Goal: Information Seeking & Learning: Learn about a topic

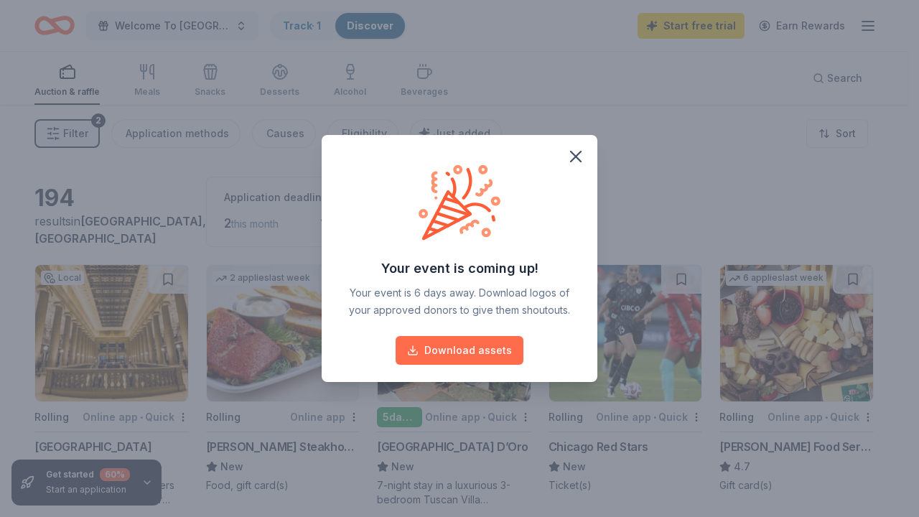
click at [485, 345] on button "Download assets" at bounding box center [460, 350] width 128 height 29
click at [577, 158] on icon "button" at bounding box center [576, 156] width 20 height 20
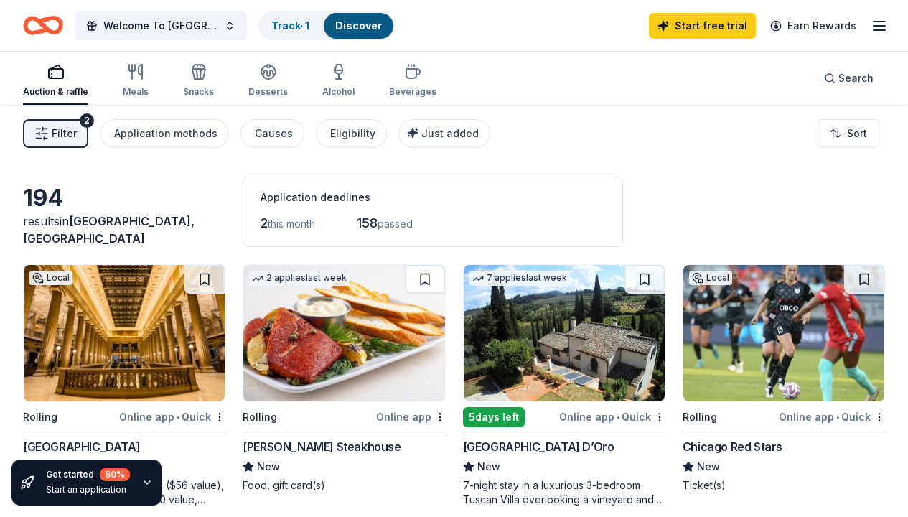
click at [60, 133] on span "Filter" at bounding box center [64, 133] width 25 height 17
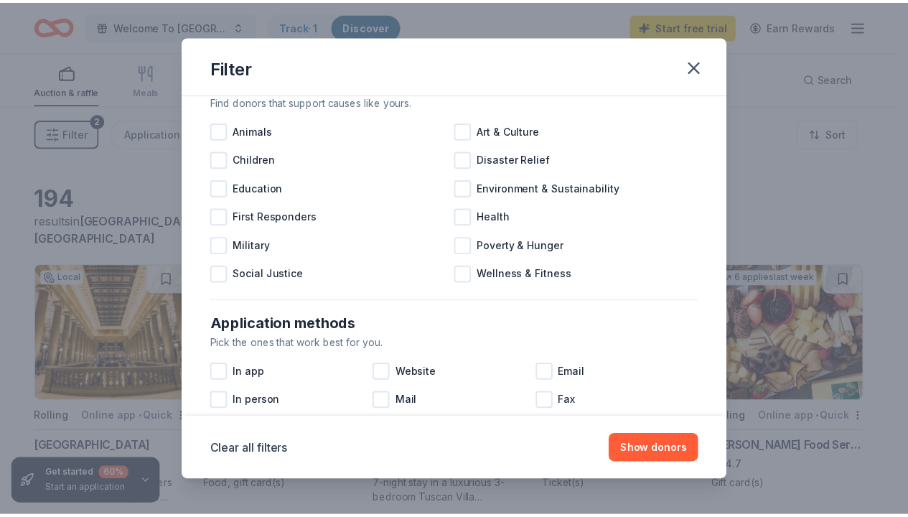
scroll to position [721, 0]
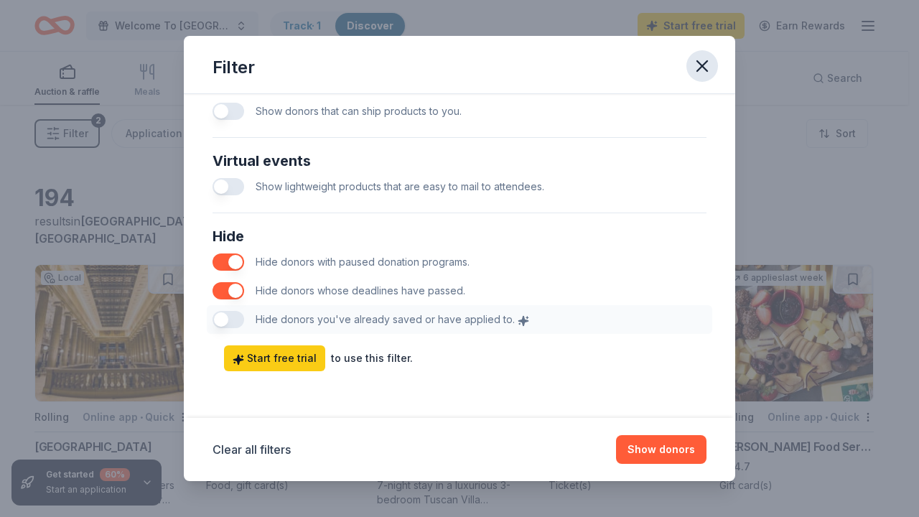
click at [703, 61] on icon "button" at bounding box center [702, 66] width 20 height 20
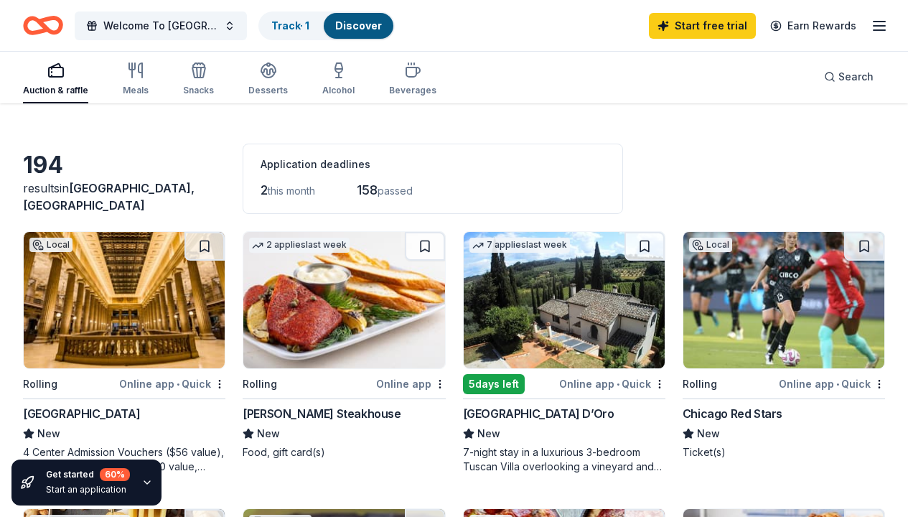
scroll to position [0, 0]
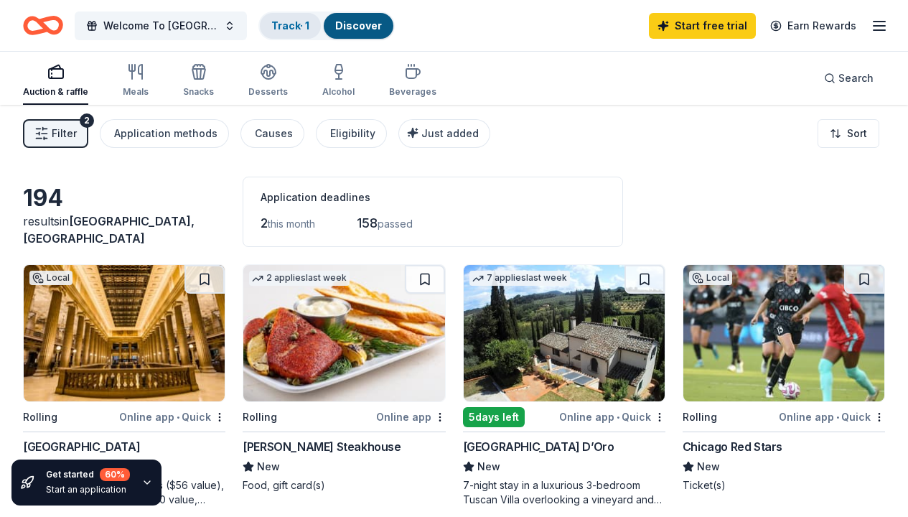
click at [298, 27] on link "Track · 1" at bounding box center [290, 25] width 38 height 12
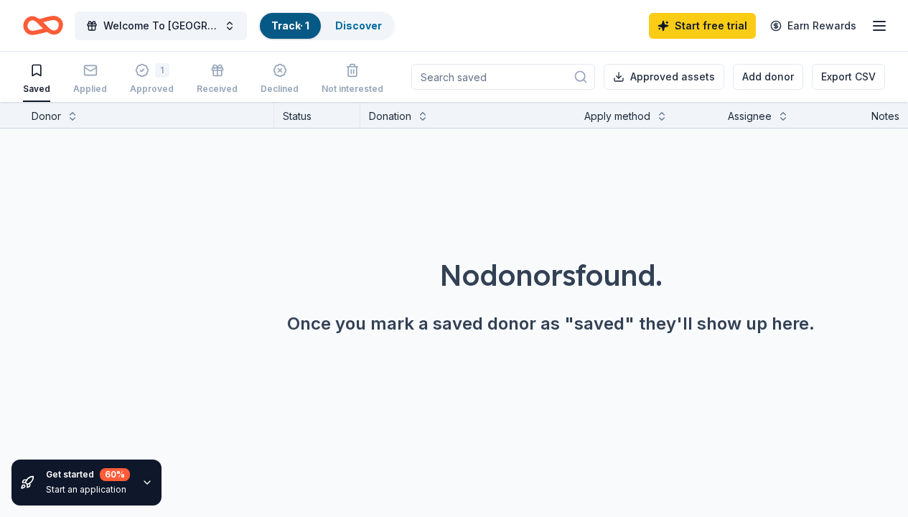
scroll to position [1, 0]
click at [369, 25] on link "Discover" at bounding box center [358, 25] width 47 height 12
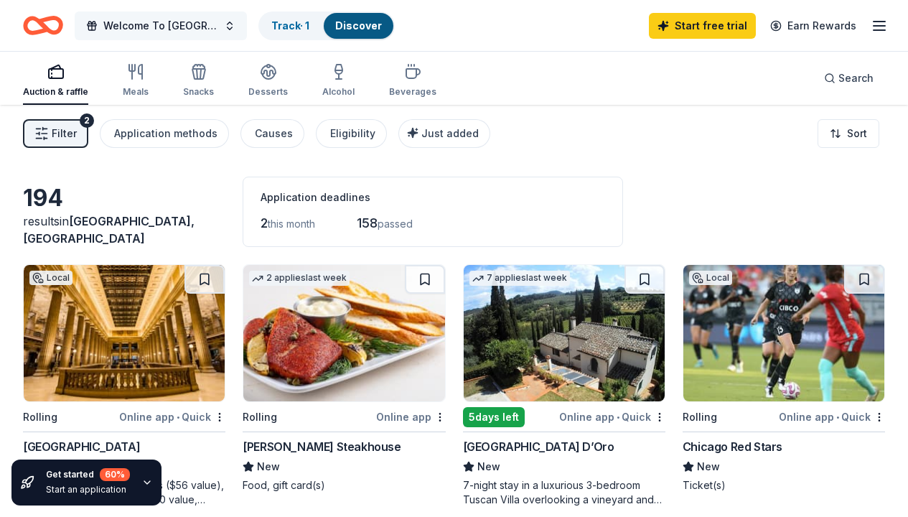
click at [123, 22] on span "Welcome To [GEOGRAPHIC_DATA]" at bounding box center [160, 25] width 115 height 17
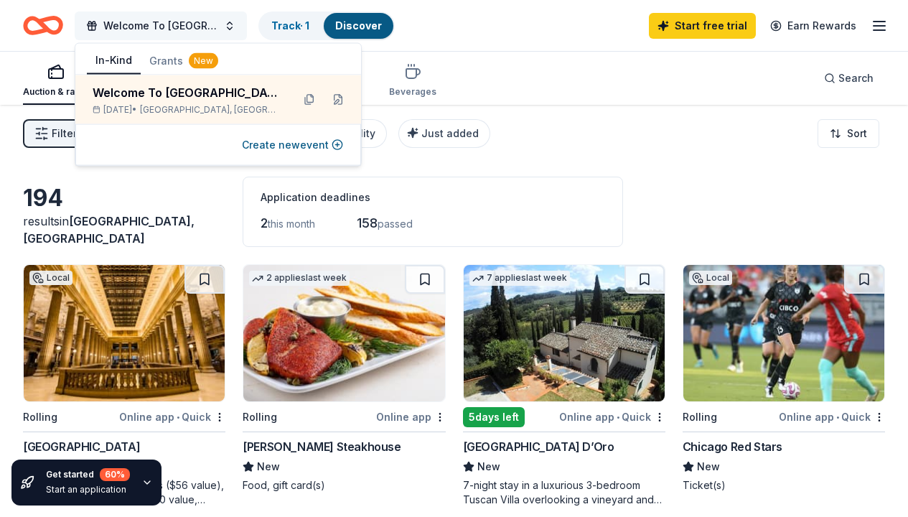
click at [126, 24] on span "Welcome To [GEOGRAPHIC_DATA]" at bounding box center [160, 25] width 115 height 17
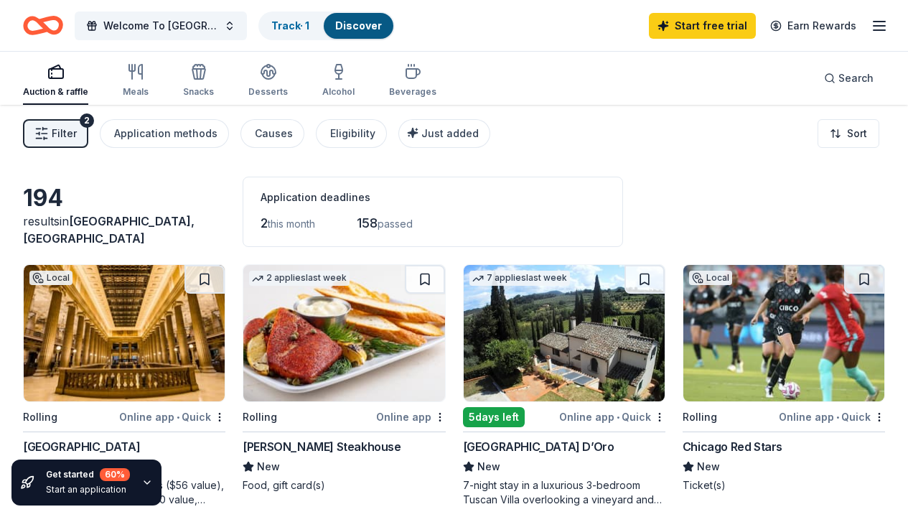
click at [55, 85] on div "Auction & raffle" at bounding box center [55, 80] width 65 height 34
click at [879, 22] on icon "button" at bounding box center [879, 25] width 17 height 17
click at [622, 88] on div "Auction & raffle Meals Snacks Desserts Alcohol Beverages Search" at bounding box center [454, 78] width 862 height 53
click at [295, 27] on link "Track · 1" at bounding box center [290, 25] width 38 height 12
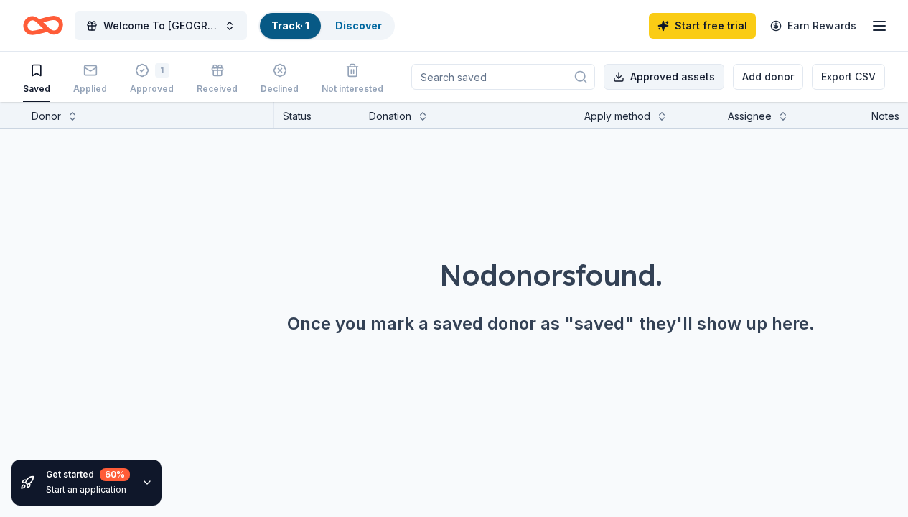
click at [696, 78] on button "Approved assets" at bounding box center [664, 77] width 121 height 26
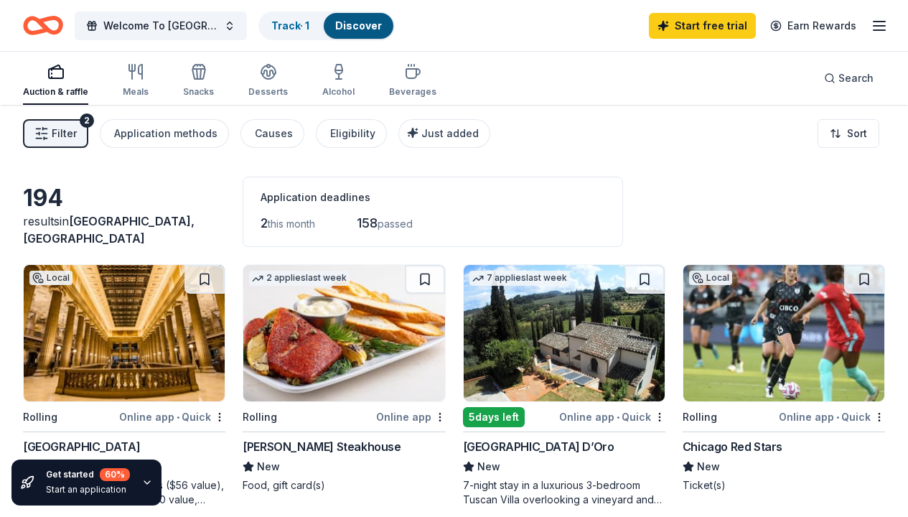
click at [289, 225] on span "this month" at bounding box center [291, 224] width 47 height 12
click at [862, 82] on span "Search" at bounding box center [856, 78] width 35 height 17
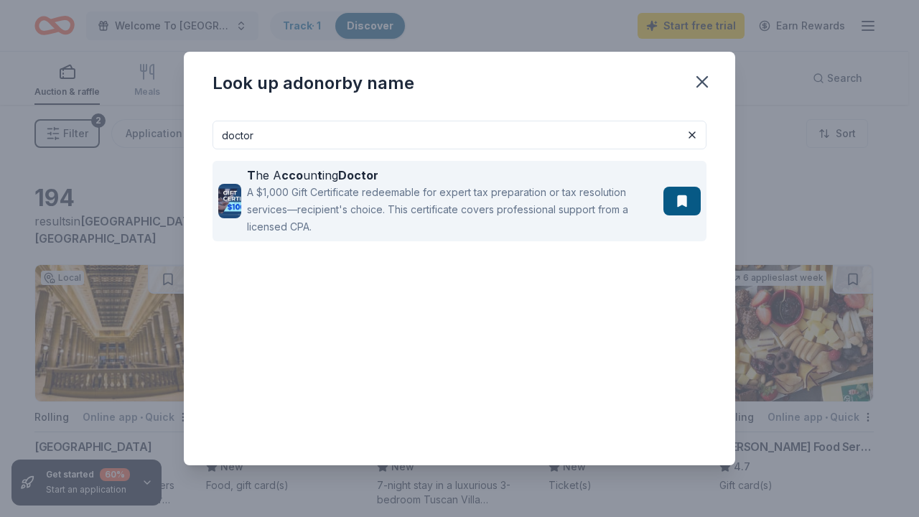
type input "doctor"
click at [442, 207] on div "A $1,000 Gift Certificate redeemable for expert tax preparation or tax resoluti…" at bounding box center [452, 210] width 411 height 52
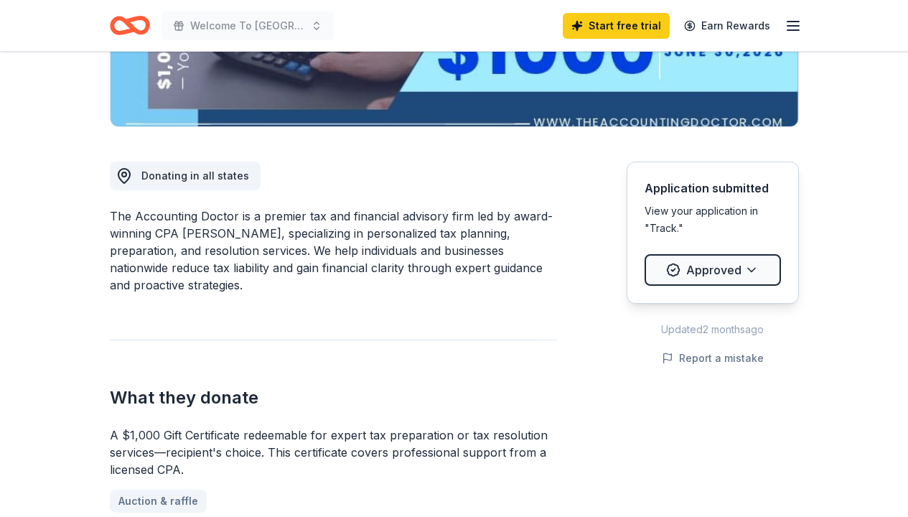
scroll to position [330, 0]
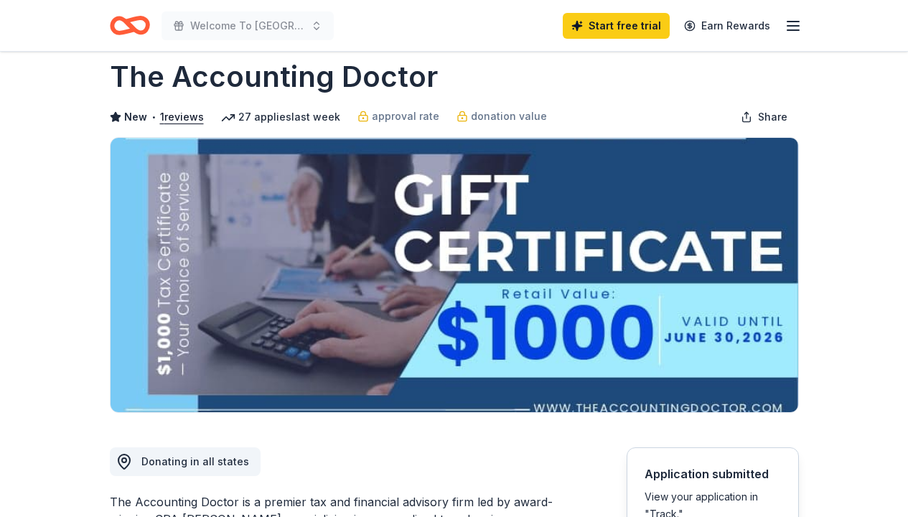
scroll to position [0, 0]
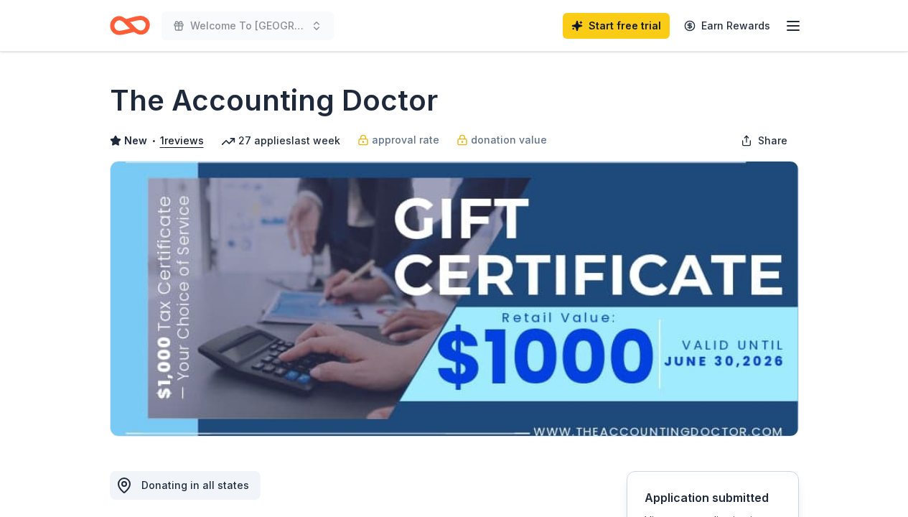
drag, startPoint x: 112, startPoint y: 100, endPoint x: 427, endPoint y: 103, distance: 315.2
click at [401, 106] on h1 "The Accounting Doctor" at bounding box center [274, 100] width 328 height 40
drag, startPoint x: 432, startPoint y: 100, endPoint x: 187, endPoint y: 103, distance: 244.1
click at [187, 103] on div "The Accounting Doctor" at bounding box center [454, 100] width 689 height 40
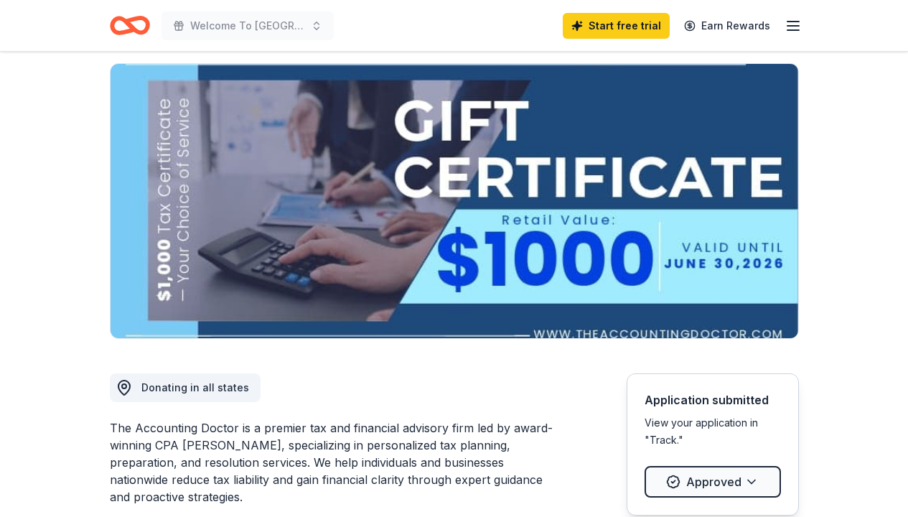
scroll to position [101, 0]
